Goal: Task Accomplishment & Management: Use online tool/utility

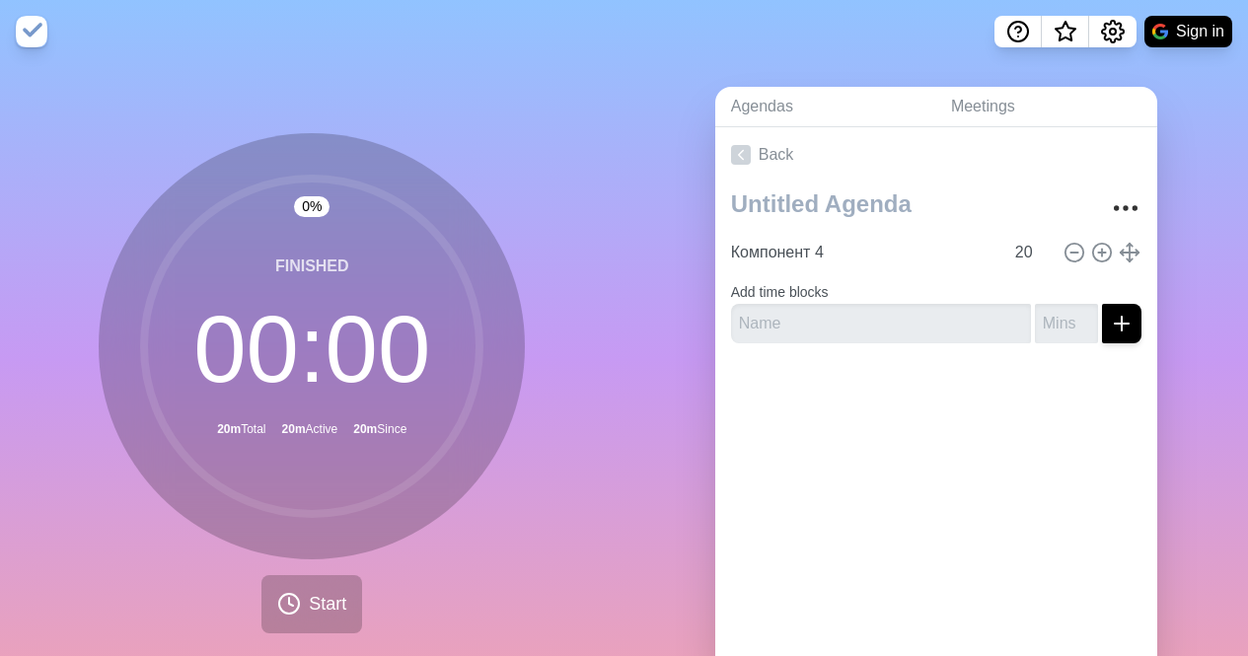
click at [818, 247] on input "Компонент 4" at bounding box center [863, 252] width 280 height 39
click at [822, 313] on input "text" at bounding box center [881, 323] width 300 height 39
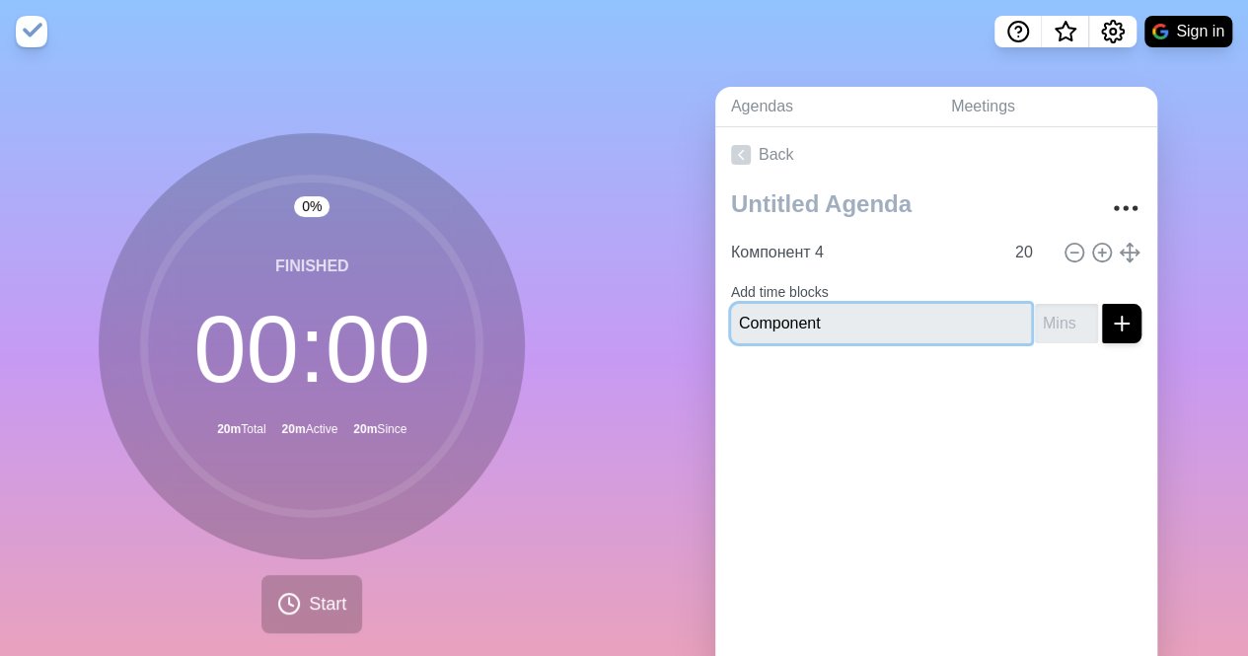
click at [822, 315] on input "Component" at bounding box center [881, 323] width 300 height 39
type input "Component 5"
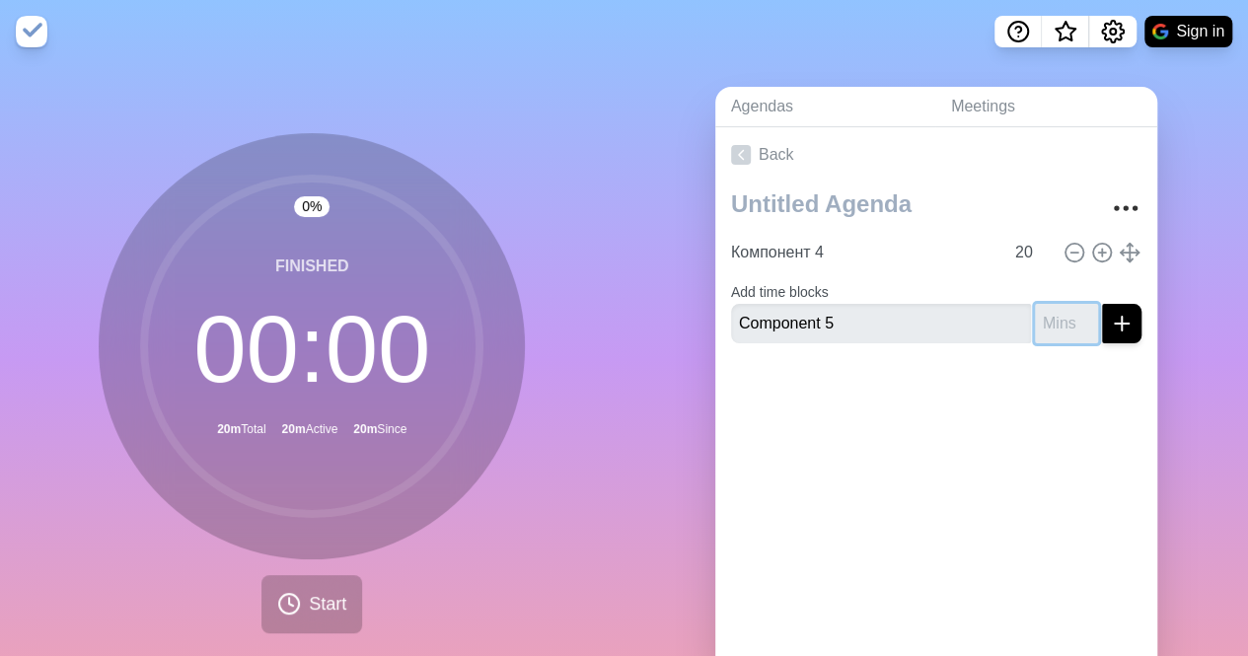
click at [1035, 317] on input "number" at bounding box center [1066, 323] width 63 height 39
type input "25"
click at [1102, 304] on button "submit" at bounding box center [1121, 323] width 39 height 39
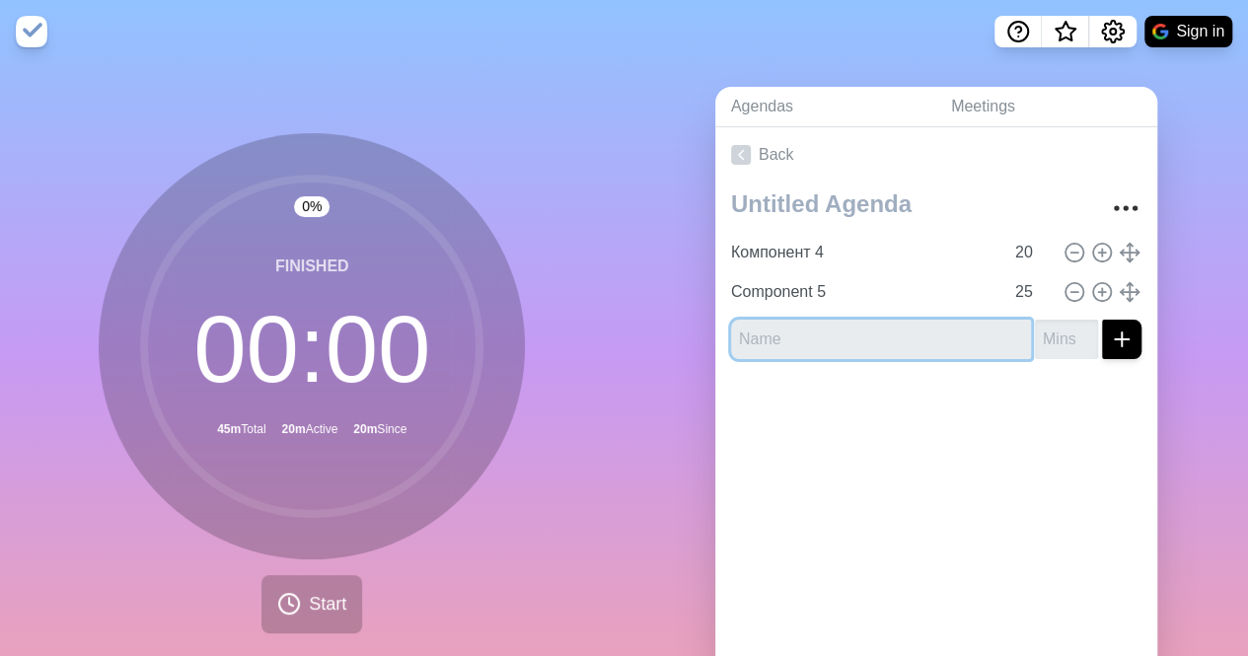
paste input "Component"
type input "Component 6"
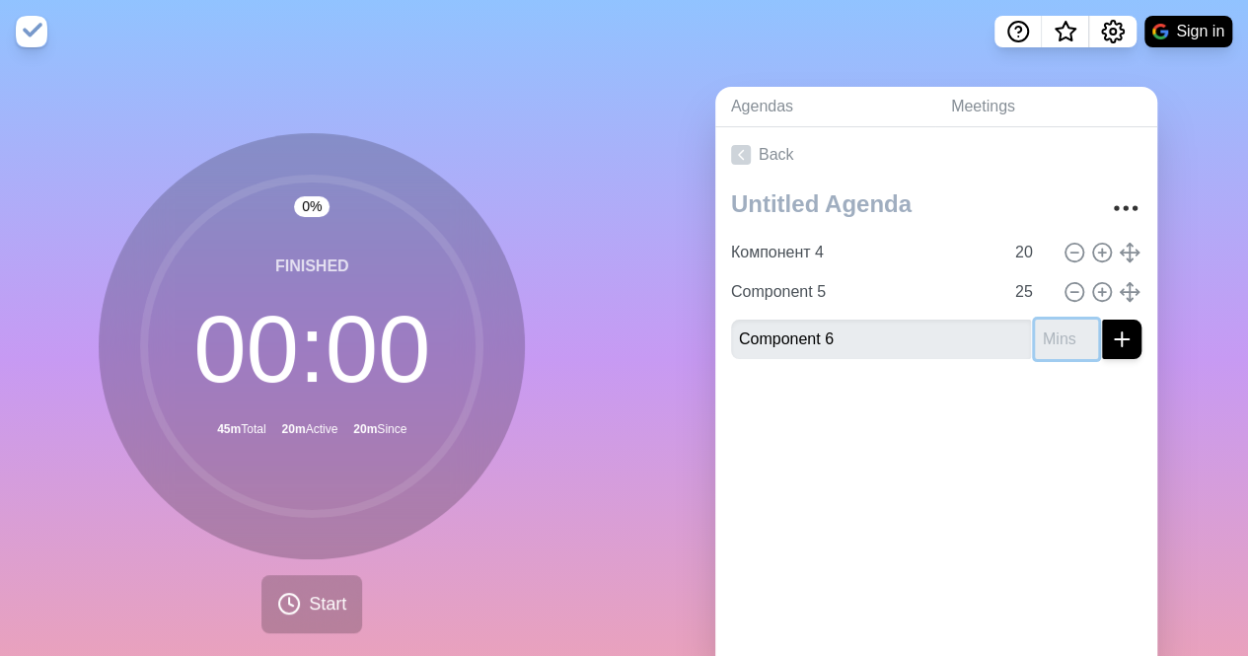
click at [1036, 331] on input "number" at bounding box center [1066, 339] width 63 height 39
type input "25"
click at [1102, 320] on button "submit" at bounding box center [1121, 339] width 39 height 39
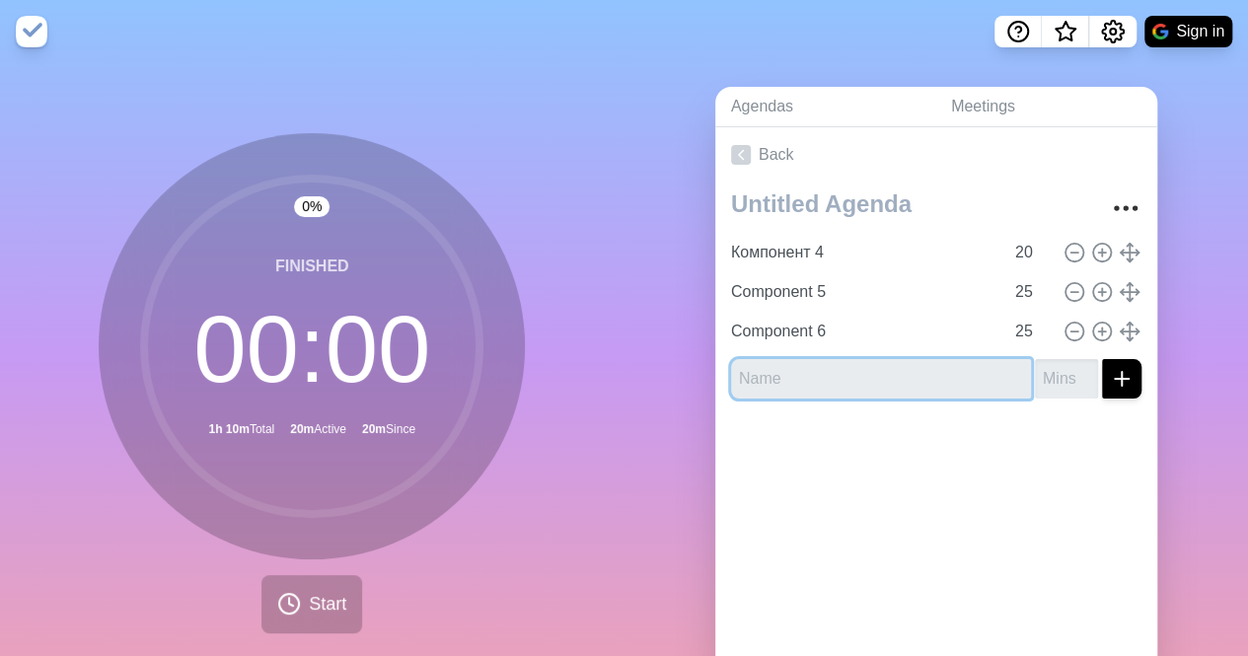
paste input "Component"
type input "Component 7"
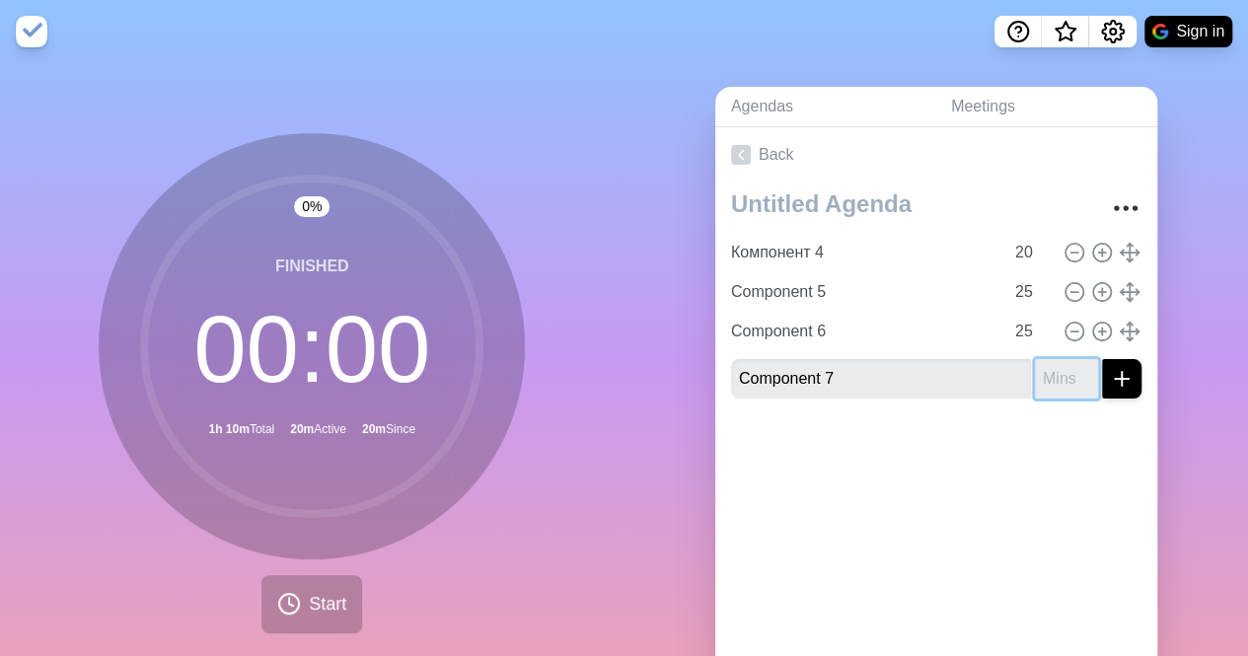
click at [1037, 378] on input "number" at bounding box center [1066, 378] width 63 height 39
type input "25"
click at [1102, 359] on button "submit" at bounding box center [1121, 378] width 39 height 39
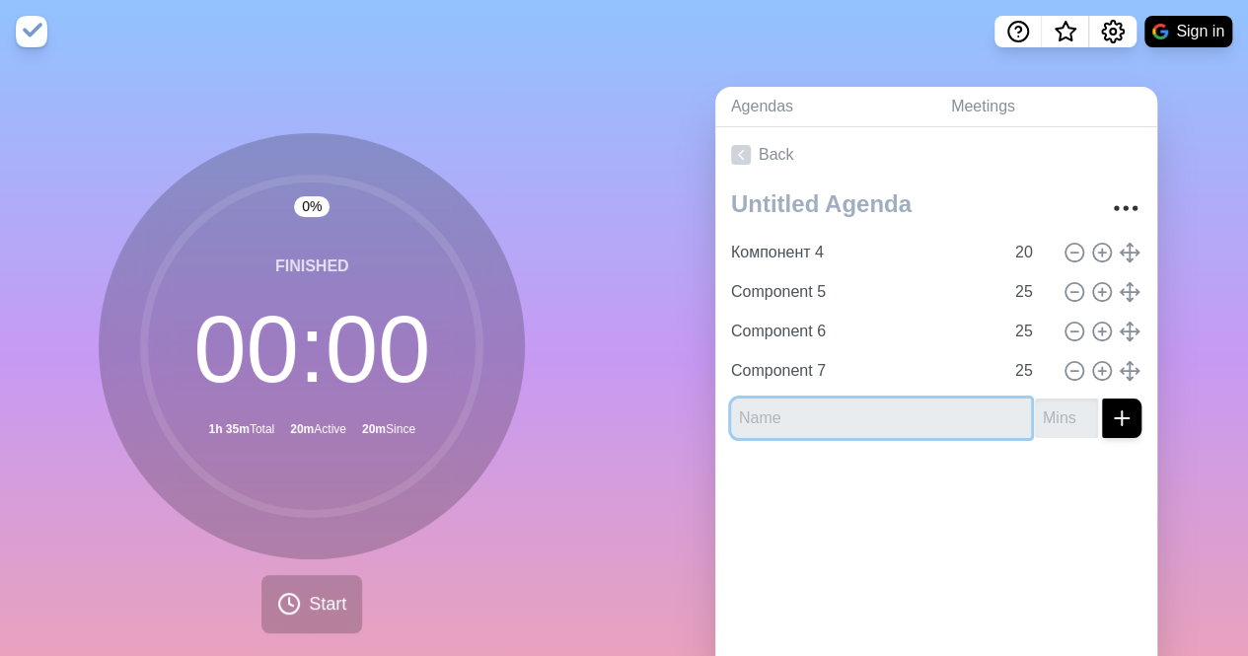
paste input "Component"
type input "Component 8"
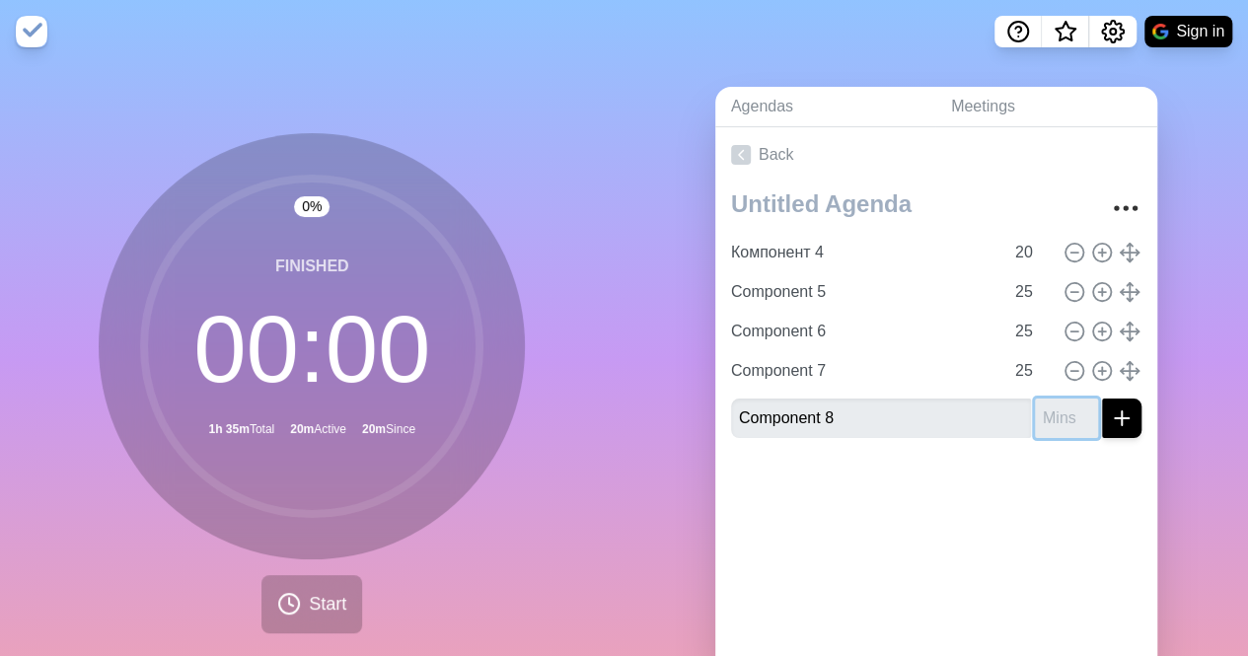
click at [1039, 420] on input "number" at bounding box center [1066, 417] width 63 height 39
type input "25"
click at [1102, 398] on button "submit" at bounding box center [1121, 417] width 39 height 39
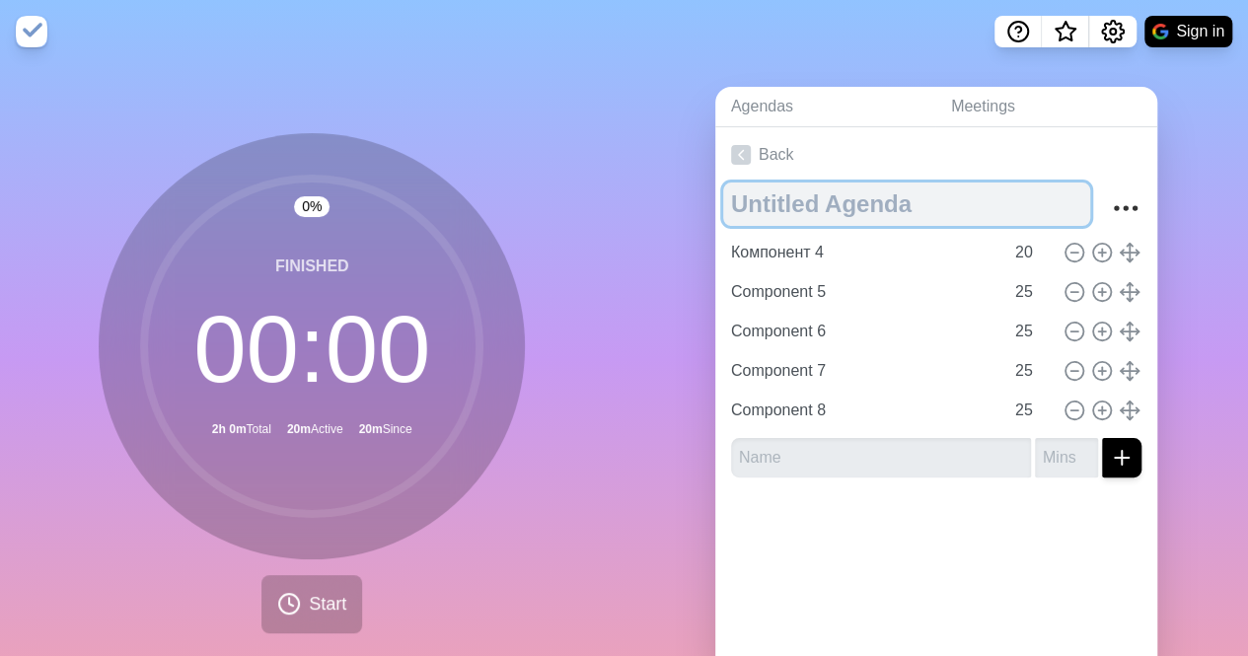
click at [836, 208] on textarea at bounding box center [906, 203] width 367 height 43
type textarea "NBD"
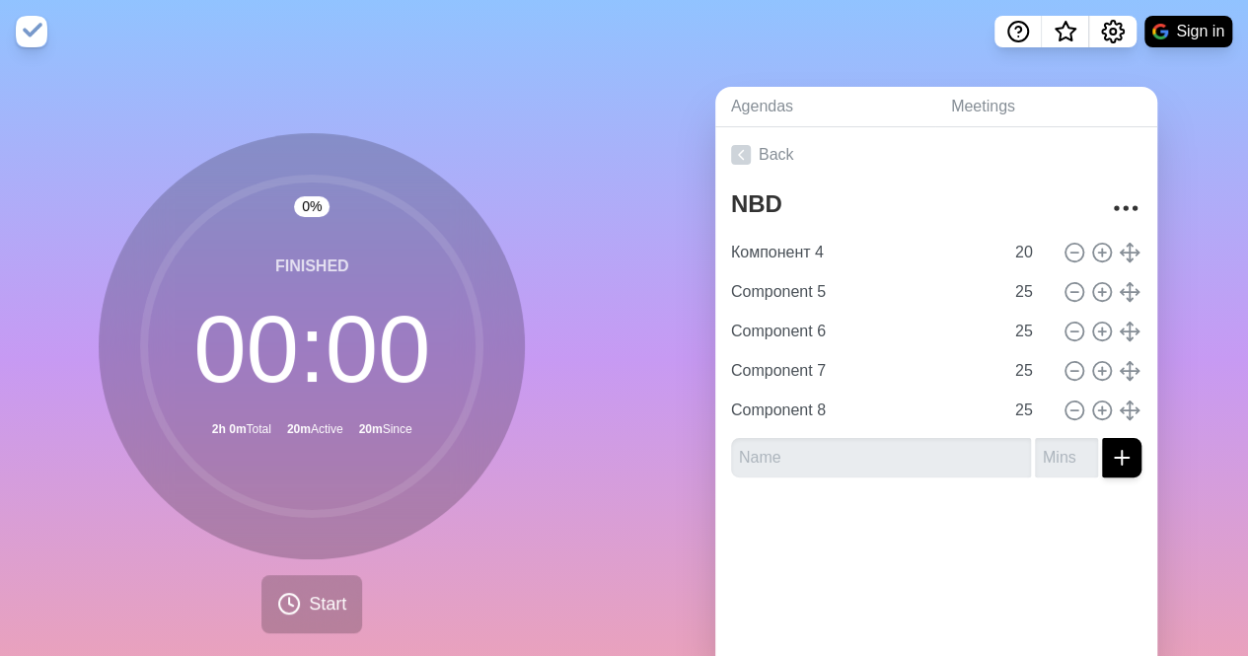
click at [486, 122] on div "0 % Finished 00 : 00 2h 0m Total 20m Active 20m Since Start" at bounding box center [312, 390] width 624 height 655
